Goal: Information Seeking & Learning: Learn about a topic

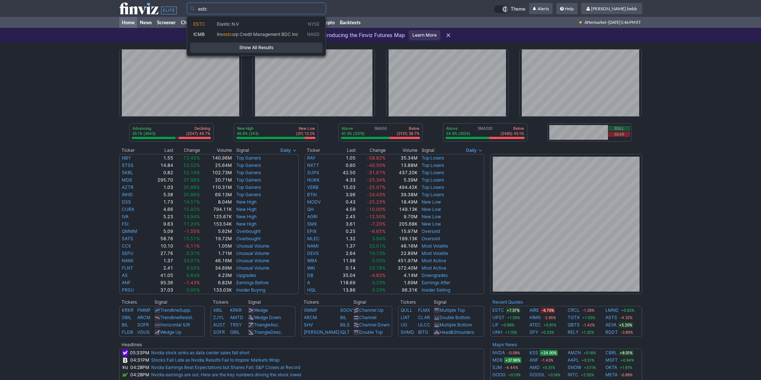
type input "estc"
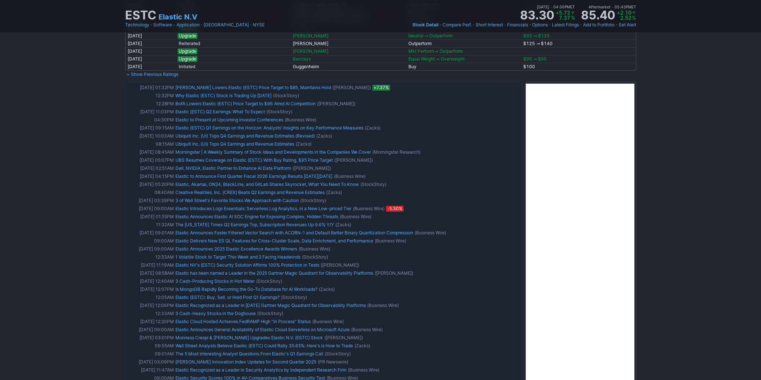
scroll to position [507, 0]
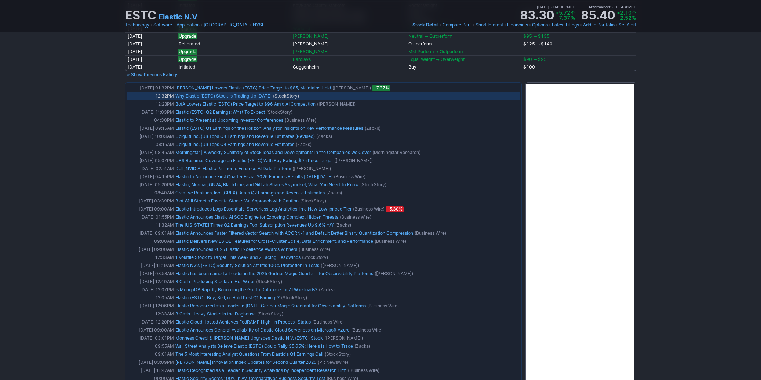
click at [256, 93] on link "Why Elastic (ESTC) Stock Is Trading Up [DATE]" at bounding box center [223, 96] width 96 height 6
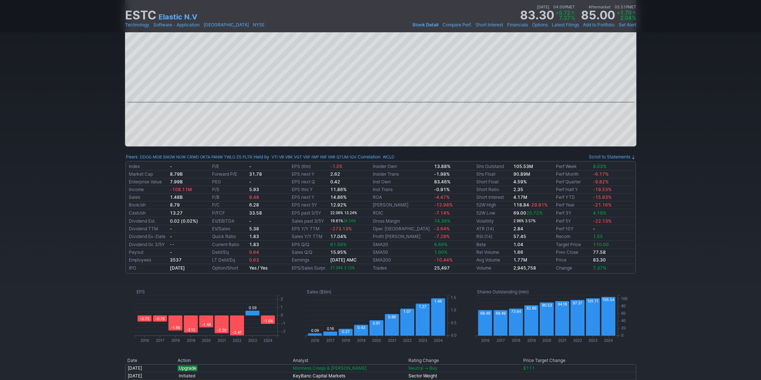
scroll to position [0, 0]
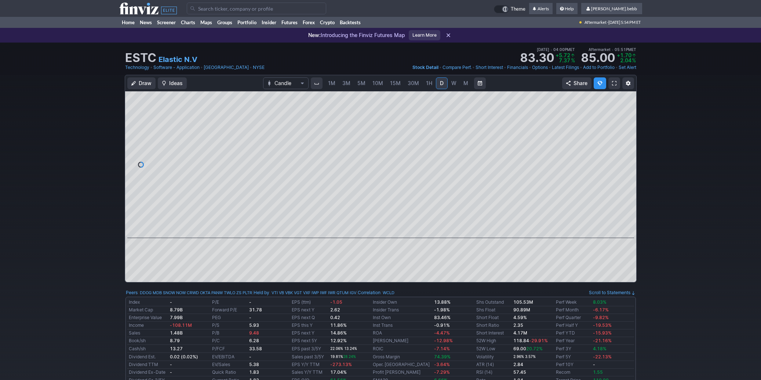
click at [149, 8] on use at bounding box center [148, 9] width 58 height 12
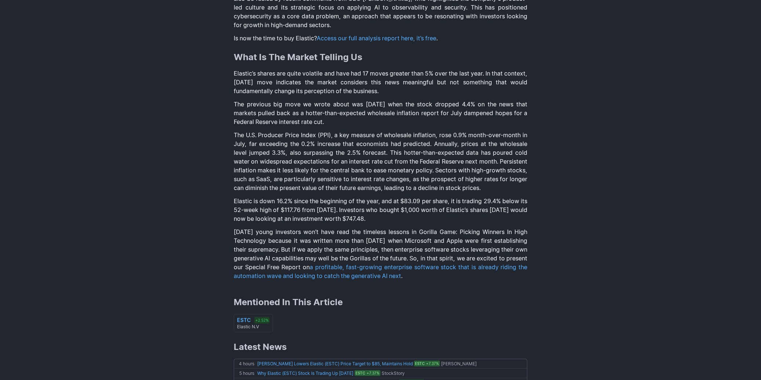
scroll to position [448, 0]
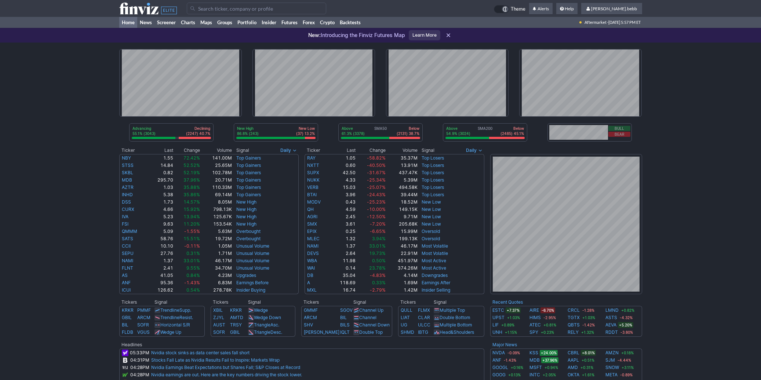
click at [135, 9] on use at bounding box center [148, 9] width 58 height 12
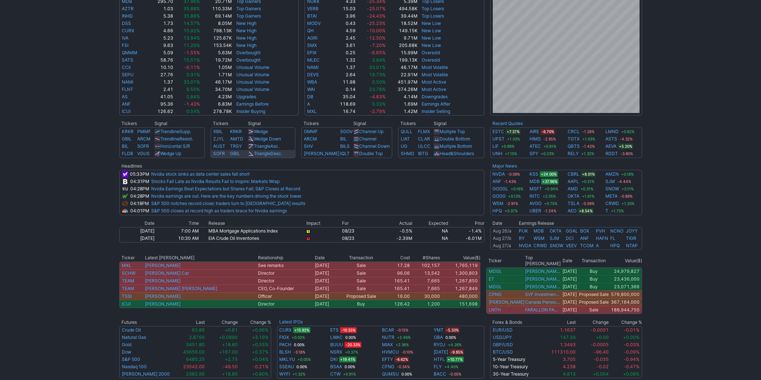
scroll to position [180, 0]
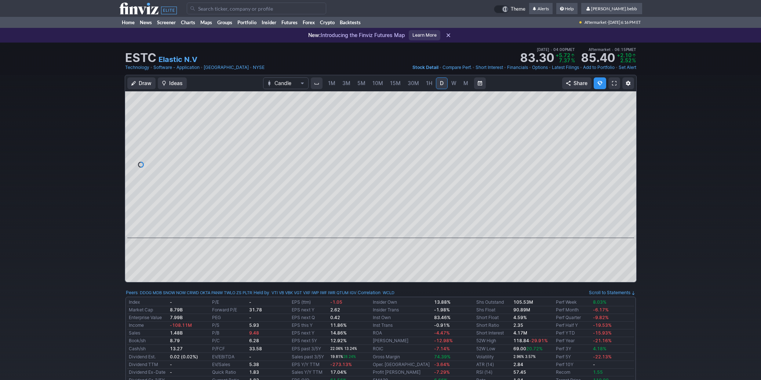
click at [144, 10] on use at bounding box center [148, 9] width 58 height 12
